Goal: Check status: Check status

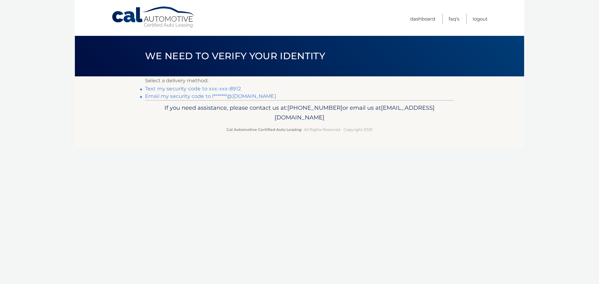
click at [181, 88] on link "Text my security code to xxx-xxx-8912" at bounding box center [193, 89] width 96 height 6
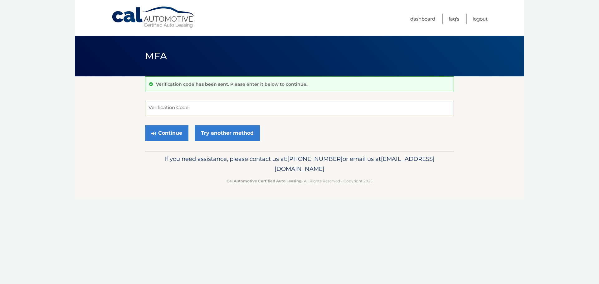
click at [181, 107] on input "Verification Code" at bounding box center [299, 108] width 309 height 16
type input "055466"
click at [171, 128] on button "Continue" at bounding box center [166, 133] width 43 height 16
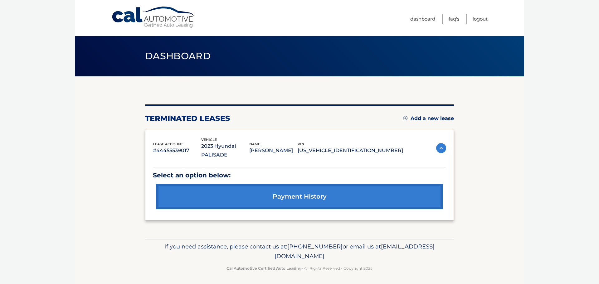
click at [285, 189] on link "payment history" at bounding box center [299, 196] width 287 height 25
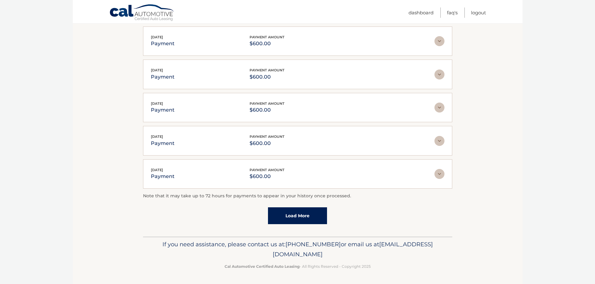
scroll to position [32, 0]
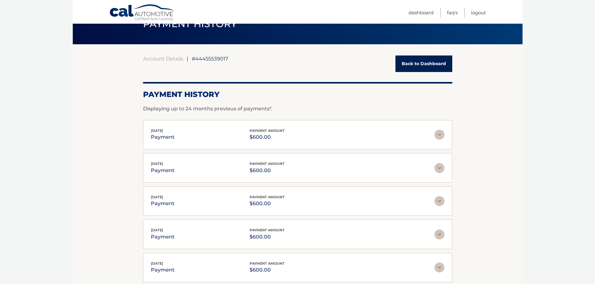
click at [437, 136] on img at bounding box center [439, 135] width 10 height 10
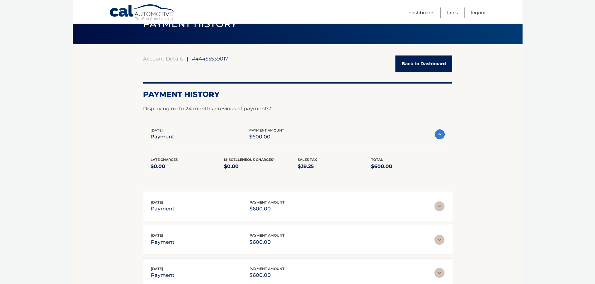
click at [437, 136] on img at bounding box center [440, 135] width 10 height 10
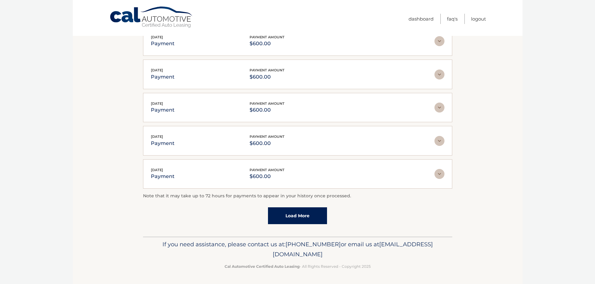
scroll to position [0, 0]
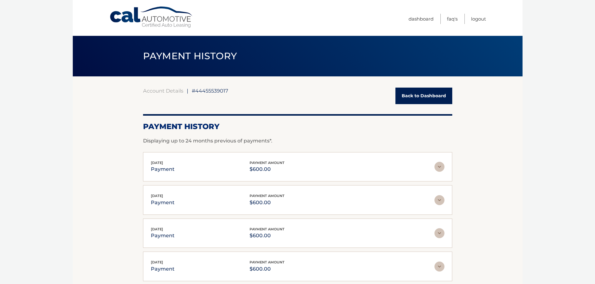
click at [425, 94] on link "Back to Dashboard" at bounding box center [423, 96] width 57 height 17
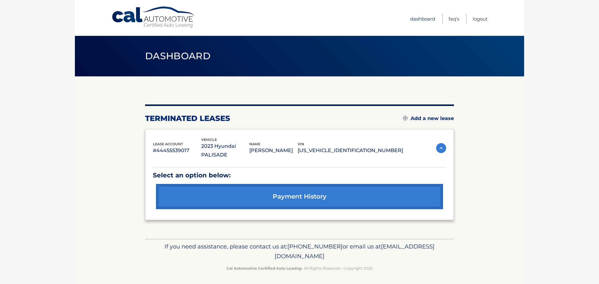
click at [431, 19] on link "Dashboard" at bounding box center [422, 19] width 25 height 10
click at [505, 176] on section "You are registered for this site, but you haven't enrolled in online payments. …" at bounding box center [300, 157] width 450 height 163
click at [503, 193] on section "You are registered for this site, but you haven't enrolled in online payments. …" at bounding box center [300, 157] width 450 height 163
click at [498, 143] on section "You are registered for this site, but you haven't enrolled in online payments. …" at bounding box center [300, 157] width 450 height 163
click at [367, 191] on link "payment history" at bounding box center [299, 196] width 287 height 25
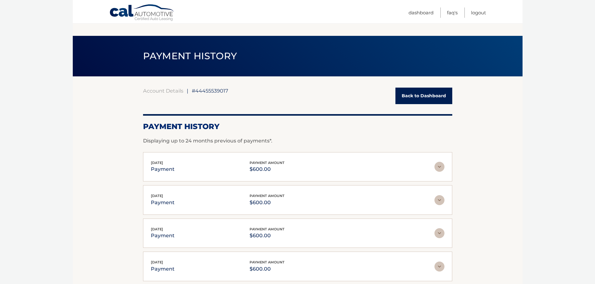
scroll to position [31, 0]
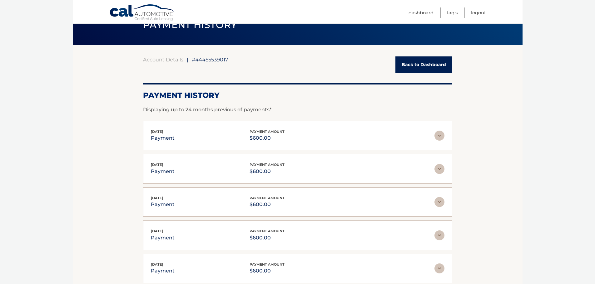
click at [437, 136] on img at bounding box center [439, 136] width 10 height 10
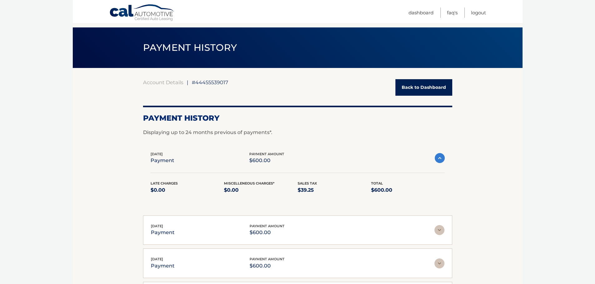
scroll to position [0, 0]
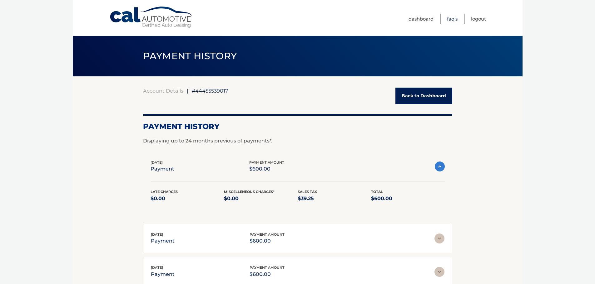
click at [449, 15] on link "FAQ's" at bounding box center [452, 19] width 11 height 10
